Goal: Find specific fact: Find specific fact

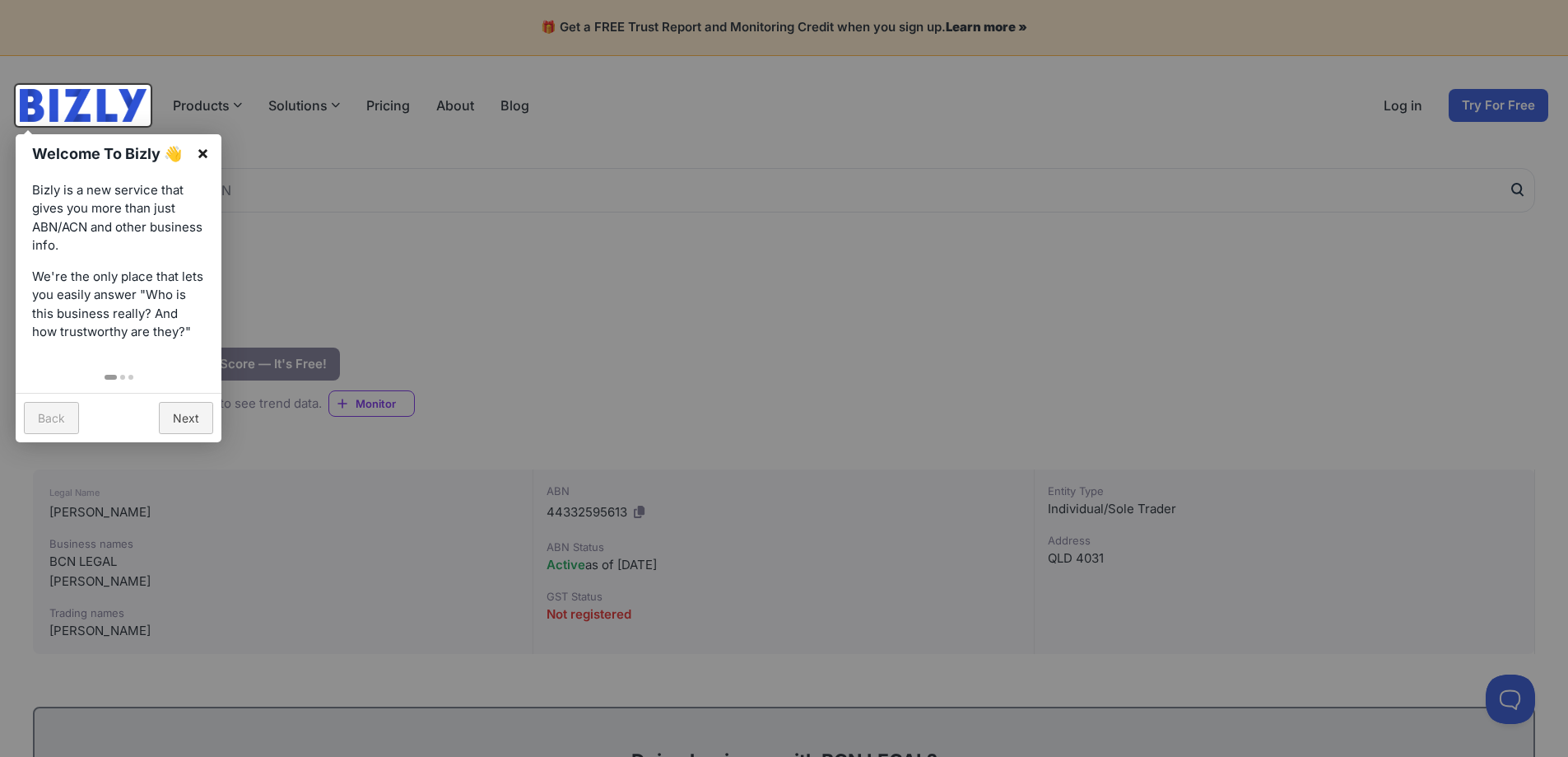
click at [210, 152] on link "×" at bounding box center [203, 153] width 37 height 37
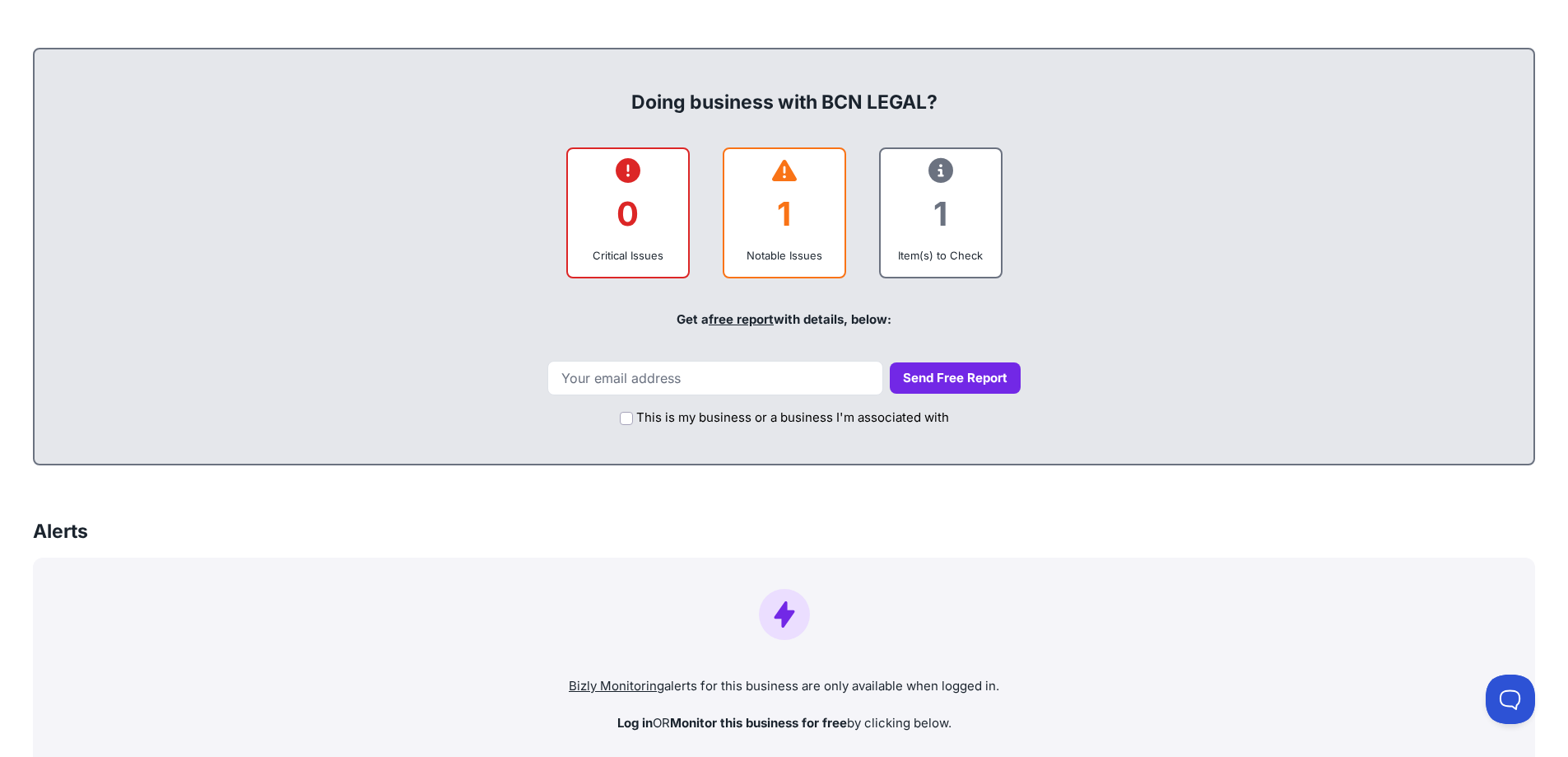
scroll to position [164, 0]
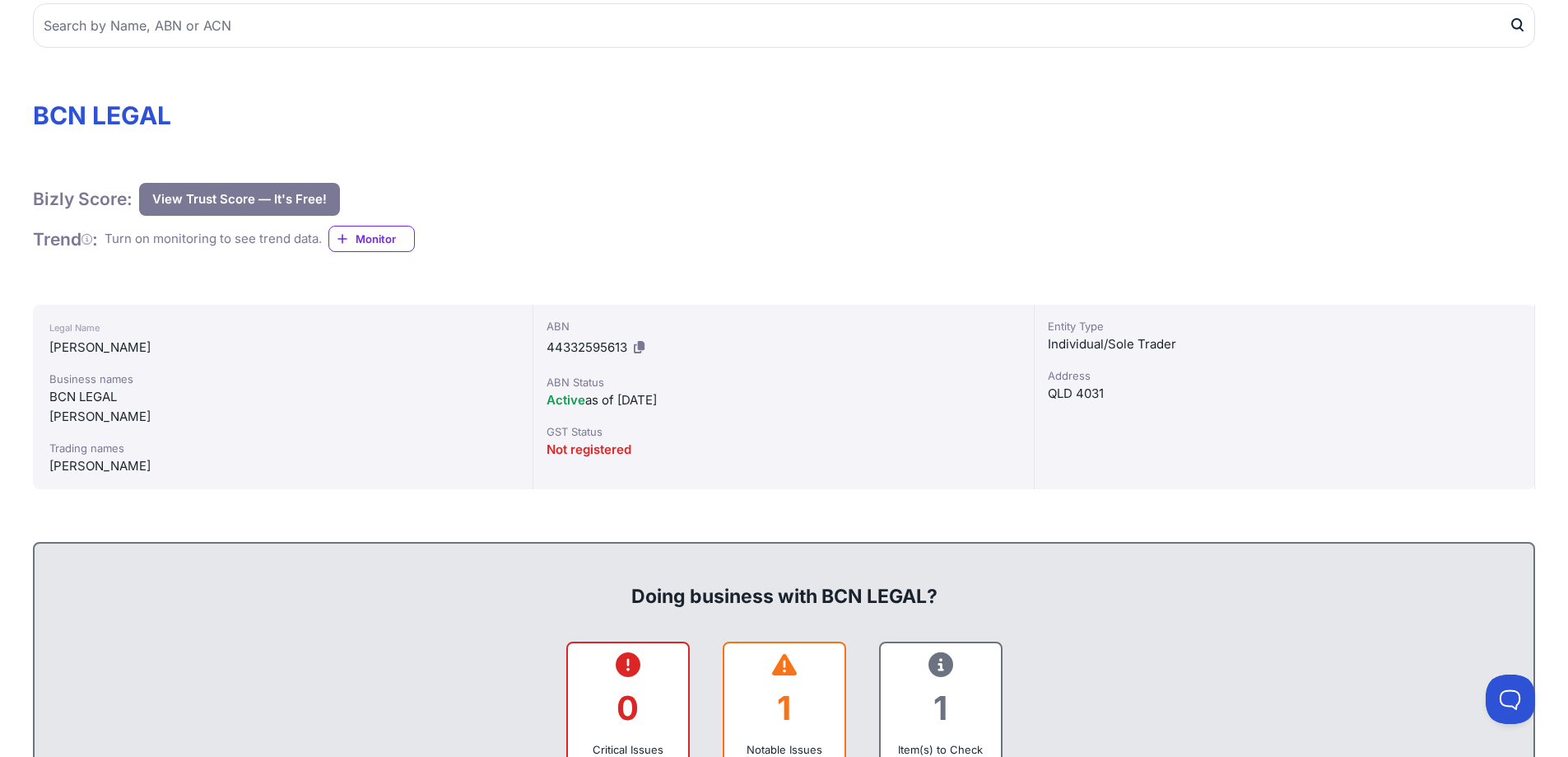
click at [201, 329] on div "Legal Name" at bounding box center [283, 328] width 466 height 20
drag, startPoint x: 203, startPoint y: 347, endPoint x: 58, endPoint y: 343, distance: 145.1
click at [58, 343] on div "[PERSON_NAME]" at bounding box center [283, 347] width 466 height 20
click at [54, 343] on div "[PERSON_NAME]" at bounding box center [283, 347] width 466 height 20
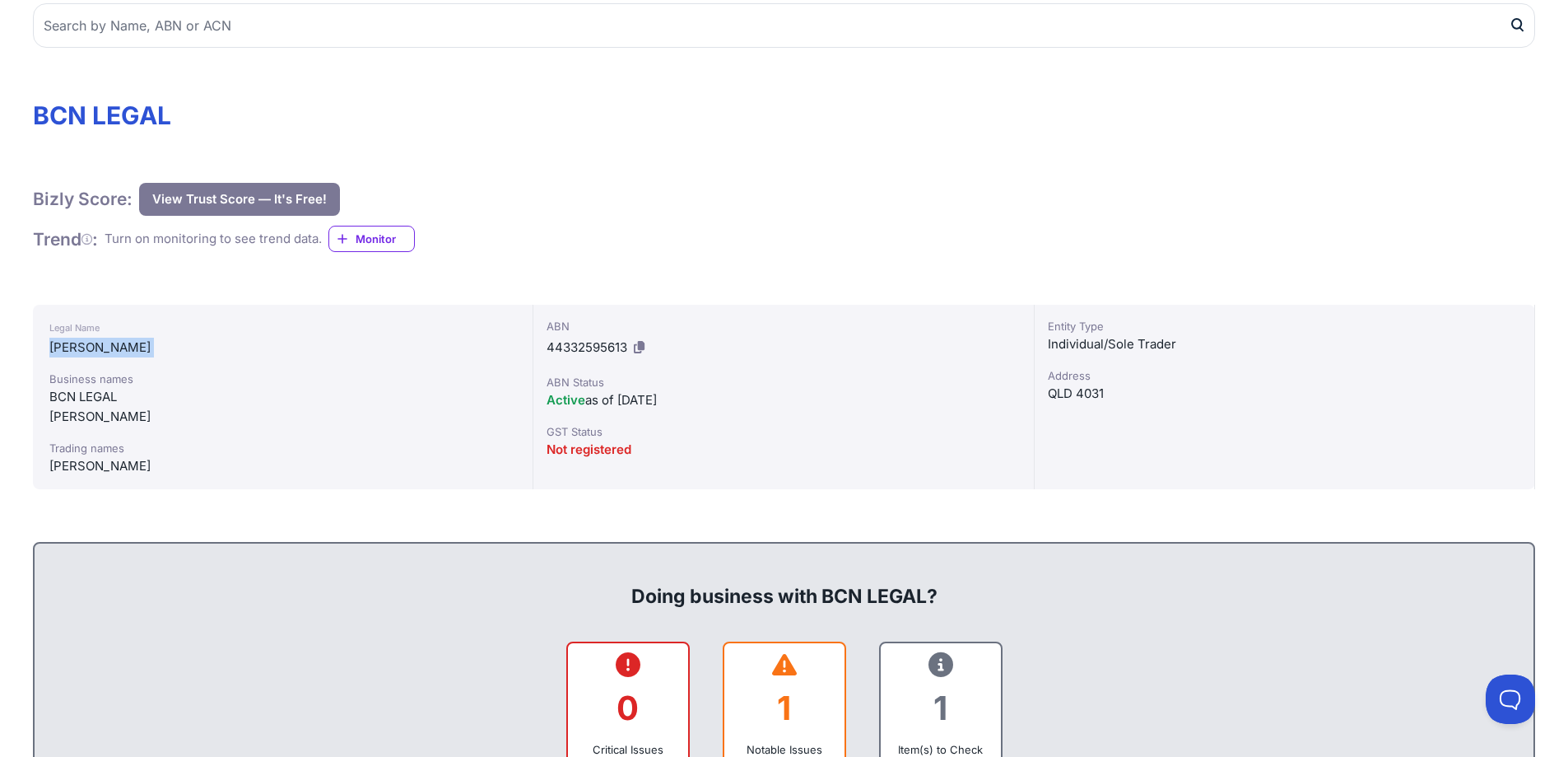
click at [54, 343] on div "[PERSON_NAME]" at bounding box center [283, 347] width 466 height 20
copy div "[PERSON_NAME]"
